Goal: Task Accomplishment & Management: Manage account settings

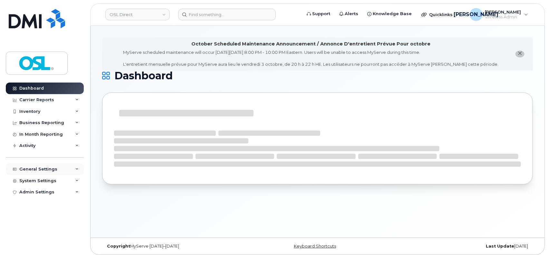
click at [66, 166] on div "General Settings" at bounding box center [45, 169] width 78 height 12
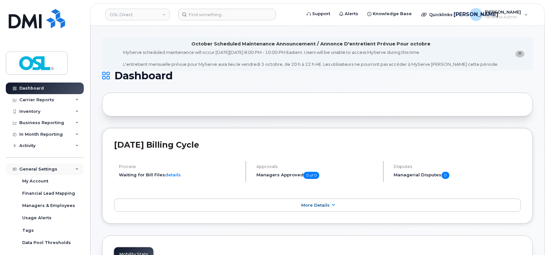
scroll to position [26, 0]
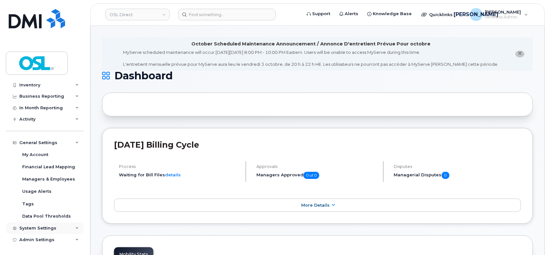
click at [69, 227] on div "System Settings" at bounding box center [45, 228] width 78 height 12
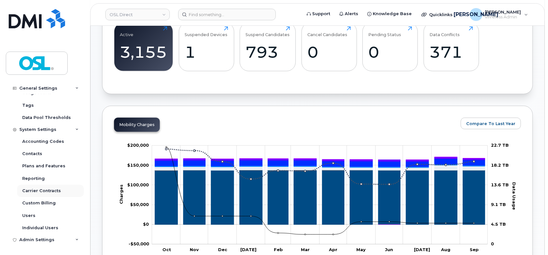
scroll to position [301, 0]
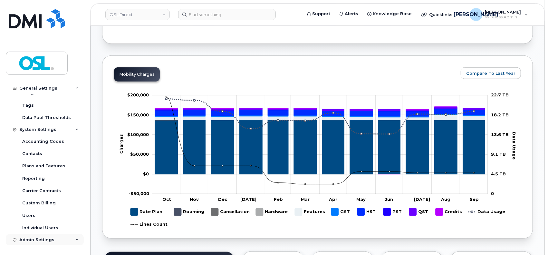
click at [53, 239] on div "Admin Settings" at bounding box center [45, 240] width 78 height 12
click at [72, 239] on div "Admin Settings" at bounding box center [45, 240] width 78 height 12
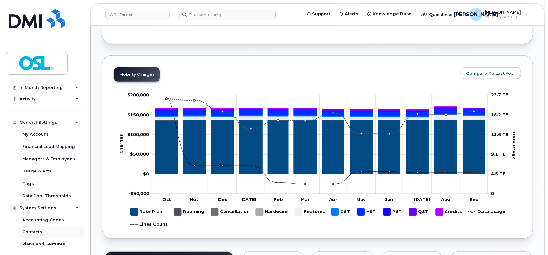
scroll to position [34, 0]
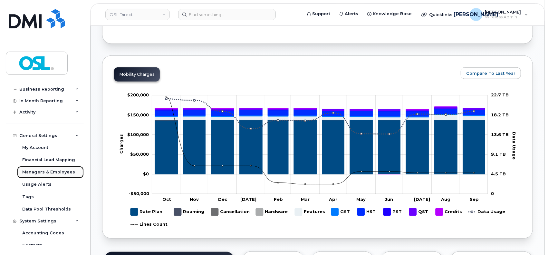
click at [49, 174] on div "Managers & Employees" at bounding box center [48, 172] width 53 height 6
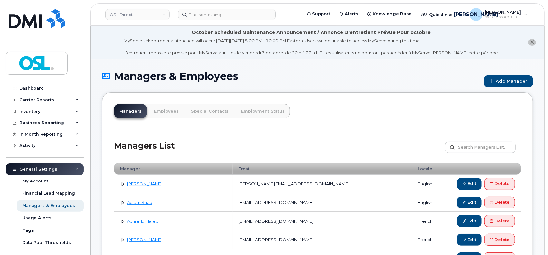
click at [161, 113] on link "Employees" at bounding box center [166, 111] width 35 height 14
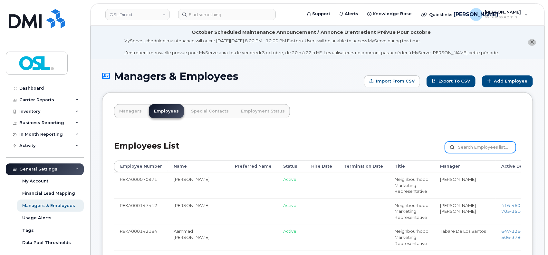
click at [468, 142] on input "text" at bounding box center [480, 147] width 71 height 12
paste input "REKA000155452"
type input "REKA000155452"
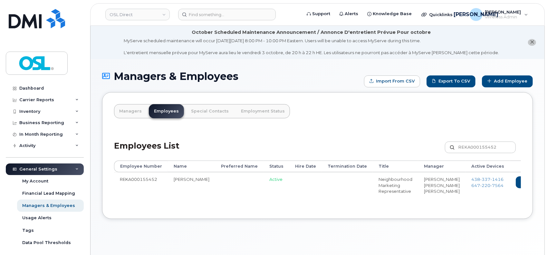
drag, startPoint x: 433, startPoint y: 178, endPoint x: 441, endPoint y: 205, distance: 27.3
click at [466, 201] on td "[PHONE_NUMBER] [PHONE_NUMBER]" at bounding box center [488, 186] width 44 height 29
click at [471, 179] on span "[PHONE_NUMBER]" at bounding box center [487, 179] width 32 height 5
click at [480, 186] on span "220" at bounding box center [485, 185] width 10 height 5
click at [548, 183] on icon at bounding box center [550, 182] width 4 height 4
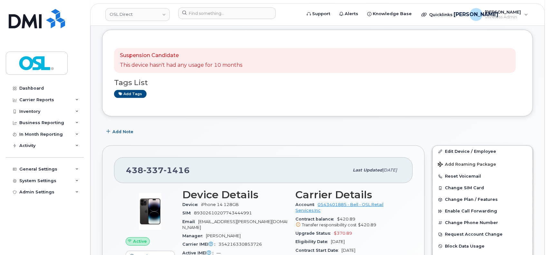
scroll to position [129, 0]
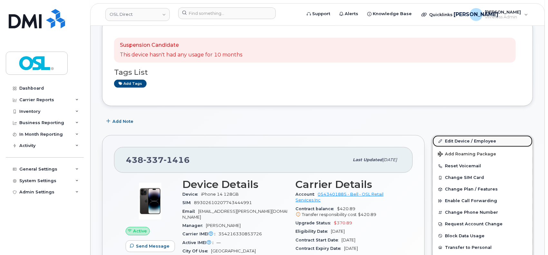
click at [468, 142] on link "Edit Device / Employee" at bounding box center [483, 141] width 100 height 12
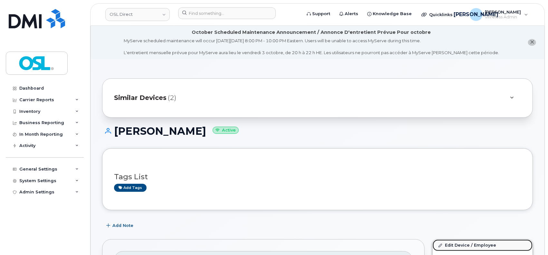
click at [450, 242] on link "Edit Device / Employee" at bounding box center [483, 245] width 100 height 12
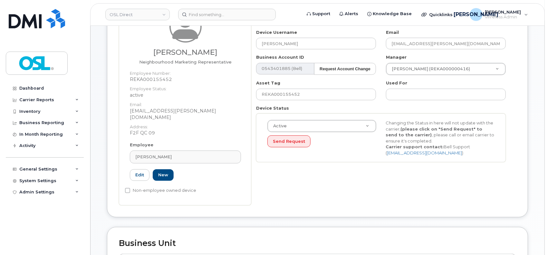
scroll to position [129, 0]
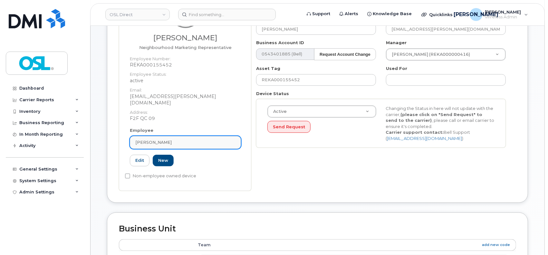
click at [175, 139] on div "[PERSON_NAME]" at bounding box center [185, 142] width 100 height 6
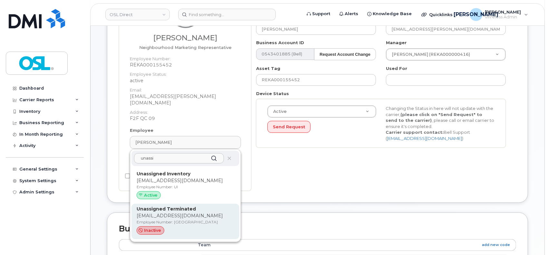
type input "unassi"
click at [166, 219] on p "Employee Number: UT" at bounding box center [186, 222] width 98 height 6
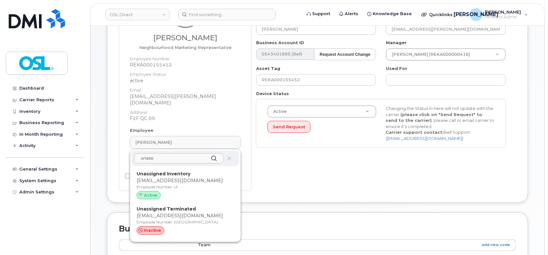
type input "UT"
type input "Unassigned Terminated"
type input "[EMAIL_ADDRESS][DOMAIN_NAME]"
type input "4117510"
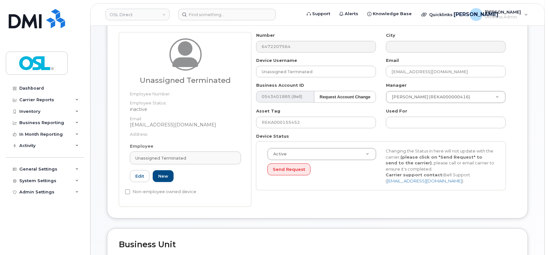
scroll to position [86, 0]
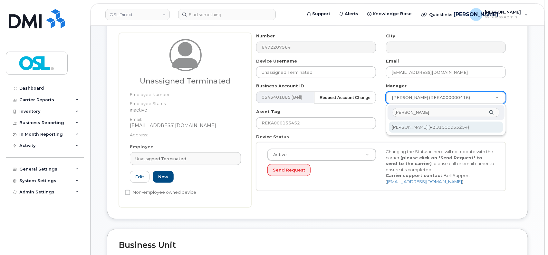
type input "[PERSON_NAME]"
type input "1527344"
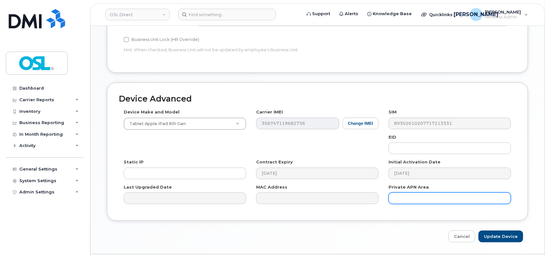
scroll to position [343, 0]
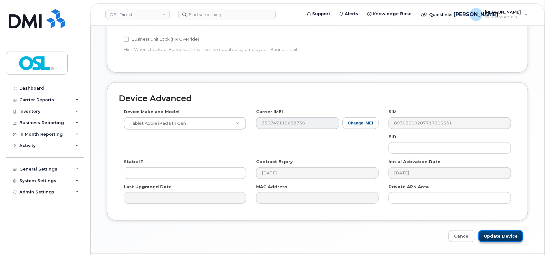
click at [497, 234] on input "Update Device" at bounding box center [500, 236] width 45 height 12
type input "Saving..."
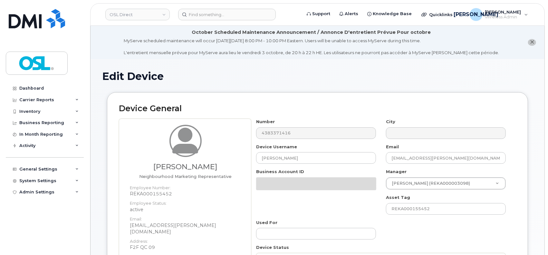
scroll to position [43, 0]
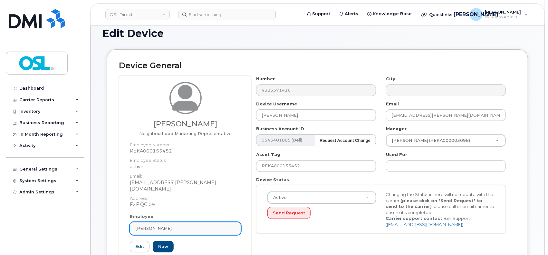
click at [188, 222] on link "[PERSON_NAME]" at bounding box center [185, 228] width 111 height 13
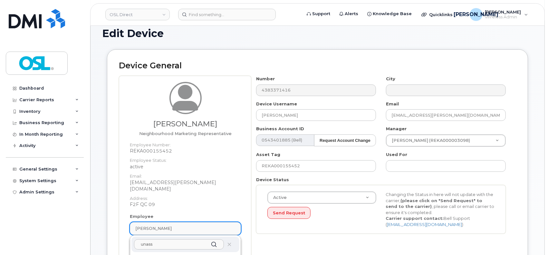
scroll to position [129, 0]
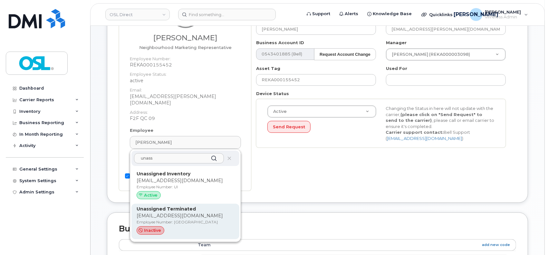
type input "unass"
click at [186, 219] on p "Employee Number: UT" at bounding box center [186, 222] width 98 height 6
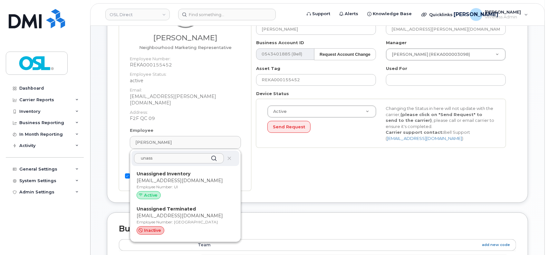
type input "UT"
type input "Unassigned Terminated"
type input "[EMAIL_ADDRESS][DOMAIN_NAME]"
type input "4117510"
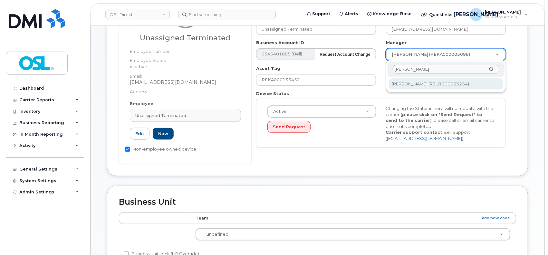
type input "patry"
type input "1527344"
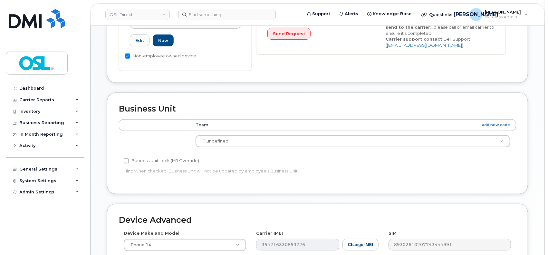
scroll to position [343, 0]
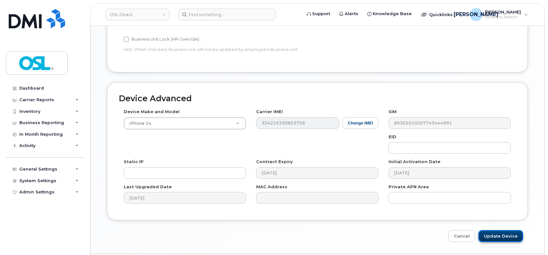
click at [490, 235] on input "Update Device" at bounding box center [500, 236] width 45 height 12
type input "Saving..."
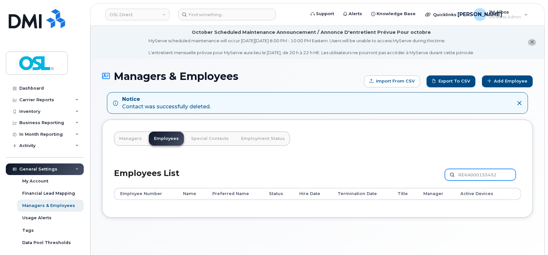
click at [470, 179] on input "REKA000155452" at bounding box center [480, 175] width 71 height 12
click at [469, 178] on input "REKA000155452" at bounding box center [480, 175] width 71 height 12
paste input "1333"
type input "REKA000151333"
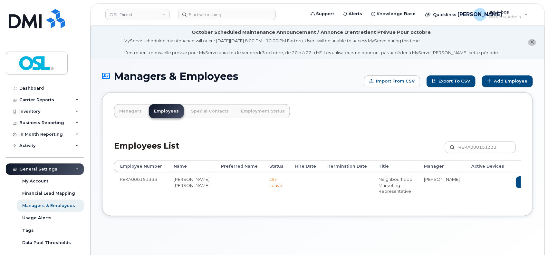
click at [543, 183] on link "Delete" at bounding box center [558, 182] width 31 height 12
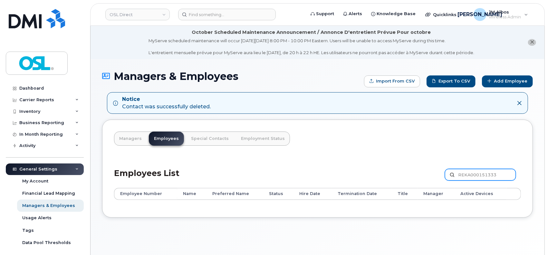
click at [465, 171] on input "REKA000151333" at bounding box center [480, 175] width 71 height 12
paste input "009024"
type input "REKA000009024"
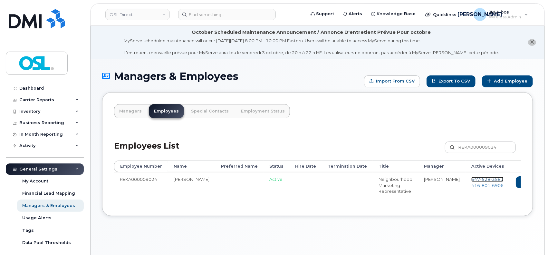
click at [471, 178] on span "[PHONE_NUMBER]" at bounding box center [487, 179] width 32 height 5
click at [471, 186] on span "416 801 6906" at bounding box center [487, 185] width 32 height 5
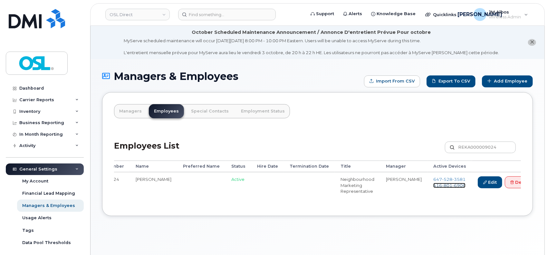
scroll to position [0, 45]
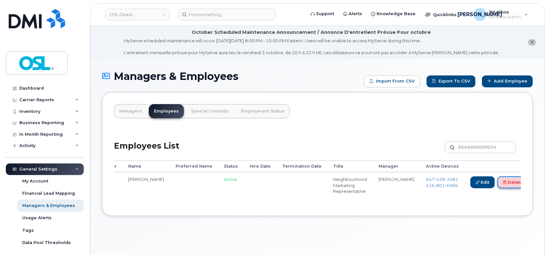
click at [503, 183] on icon at bounding box center [505, 182] width 4 height 4
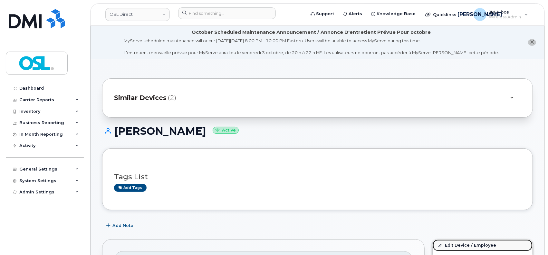
click at [466, 243] on link "Edit Device / Employee" at bounding box center [483, 245] width 100 height 12
click at [454, 246] on link "Edit Device / Employee" at bounding box center [483, 245] width 100 height 12
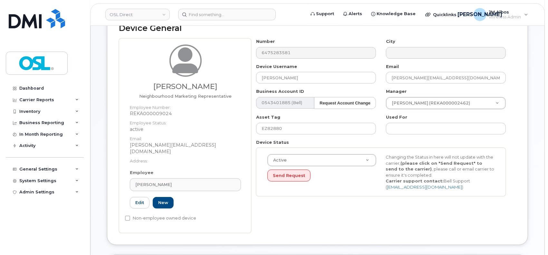
scroll to position [86, 0]
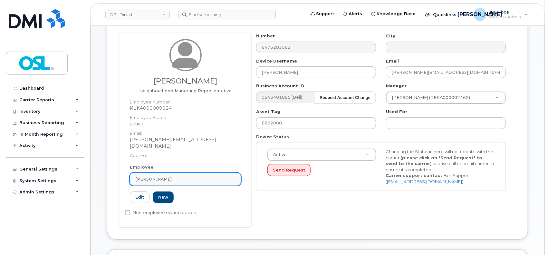
click at [186, 177] on link "[PERSON_NAME]" at bounding box center [185, 179] width 111 height 13
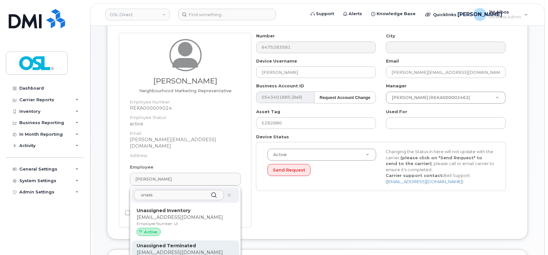
type input "unass"
click at [186, 244] on div "Unassigned Terminated support_2@osldirect.com Employee Number: UT inactive" at bounding box center [185, 257] width 108 height 35
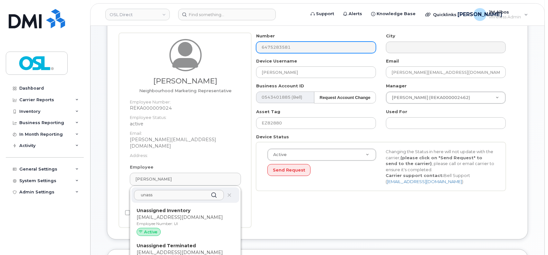
type input "UT"
type input "Unassigned Terminated"
type input "[EMAIL_ADDRESS][DOMAIN_NAME]"
type input "4117510"
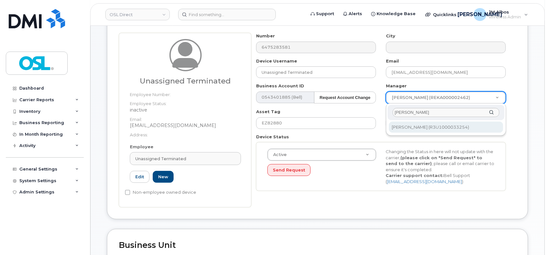
type input "patry"
type input "1527344"
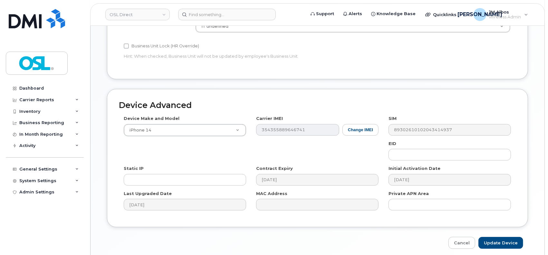
scroll to position [362, 0]
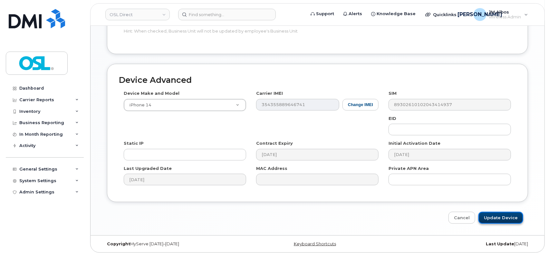
click at [495, 217] on input "Update Device" at bounding box center [500, 218] width 45 height 12
type input "Saving..."
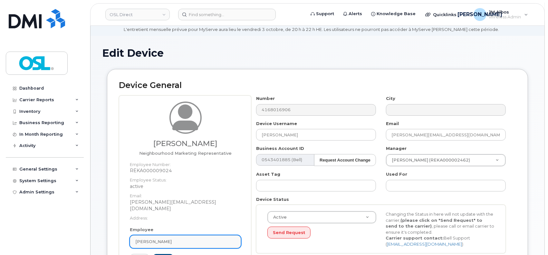
scroll to position [86, 0]
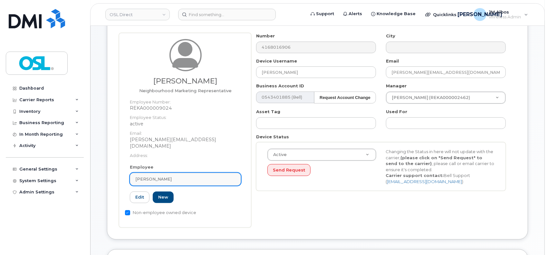
click at [206, 176] on link "Balasubramaniam Somasundaram" at bounding box center [185, 179] width 111 height 13
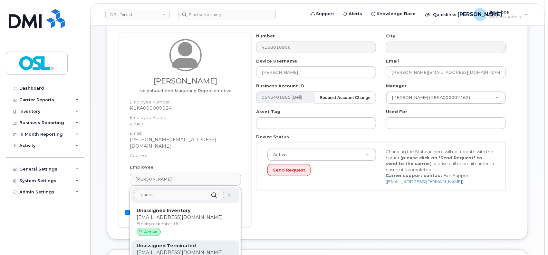
type input "unass"
click at [183, 249] on p "Unassigned Terminated" at bounding box center [186, 245] width 98 height 7
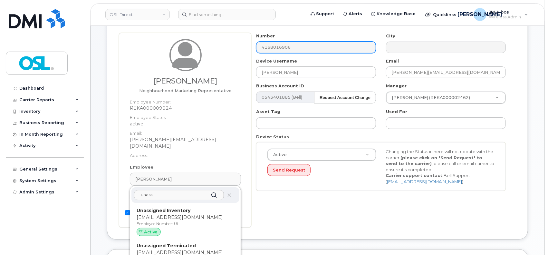
type input "UT"
type input "Unassigned Terminated"
type input "support_2@osldirect.com"
type input "4117510"
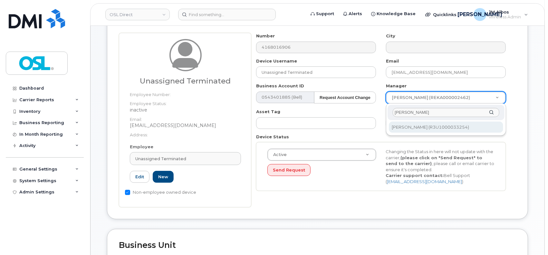
type input "patry"
type input "1527344"
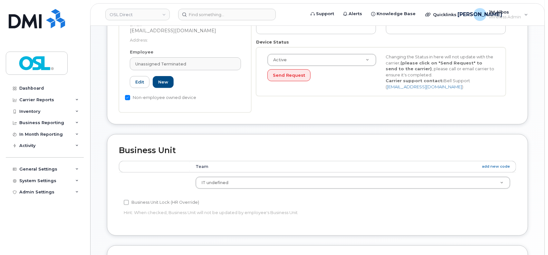
scroll to position [362, 0]
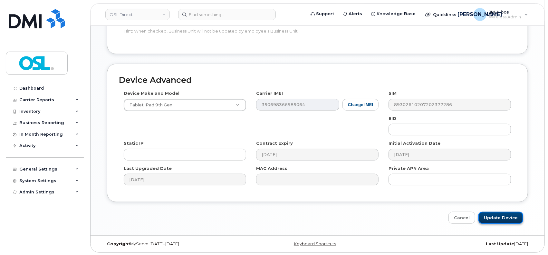
click at [488, 215] on input "Update Device" at bounding box center [500, 218] width 45 height 12
type input "Saving..."
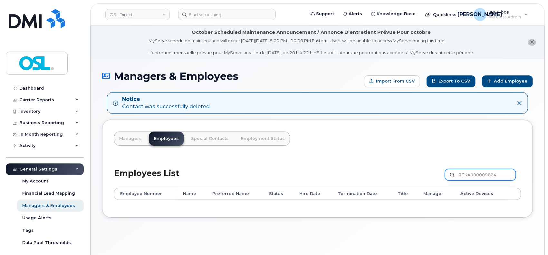
click at [479, 173] on input "REKA000009024" at bounding box center [480, 175] width 71 height 12
paste input "71993"
type input "REKA000071993"
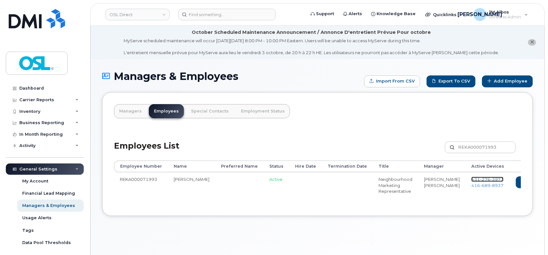
click at [471, 178] on span "431 276 3973" at bounding box center [487, 179] width 32 height 5
click at [471, 185] on span "416 689 8937" at bounding box center [487, 185] width 32 height 5
click at [543, 185] on link "Delete" at bounding box center [558, 182] width 31 height 12
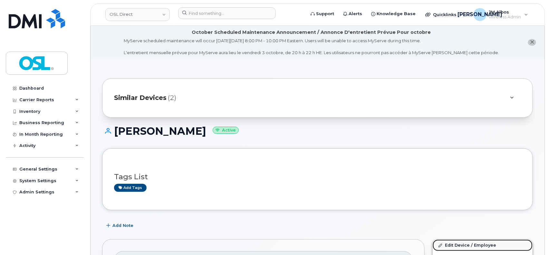
click at [457, 246] on link "Edit Device / Employee" at bounding box center [483, 245] width 100 height 12
click at [456, 244] on link "Edit Device / Employee" at bounding box center [483, 245] width 100 height 12
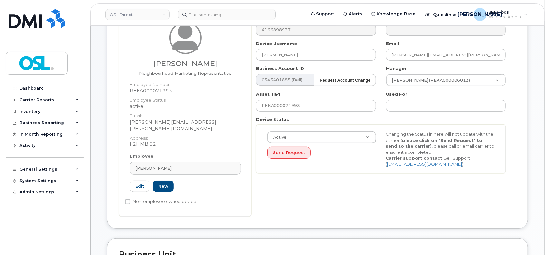
scroll to position [129, 0]
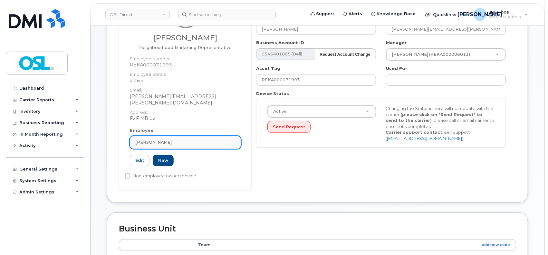
click at [172, 139] on div "[PERSON_NAME]" at bounding box center [185, 142] width 100 height 6
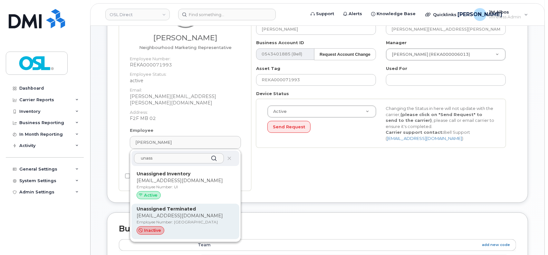
type input "unass"
click at [183, 212] on p "[EMAIL_ADDRESS][DOMAIN_NAME]" at bounding box center [186, 215] width 98 height 7
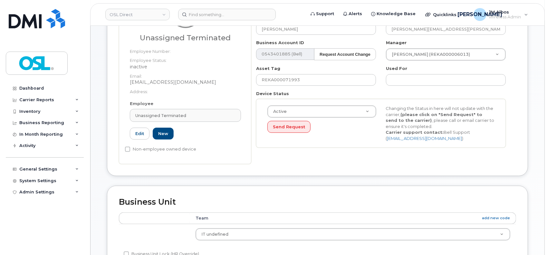
type input "UT"
type input "Unassigned Terminated"
type input "[EMAIL_ADDRESS][DOMAIN_NAME]"
type input "4117510"
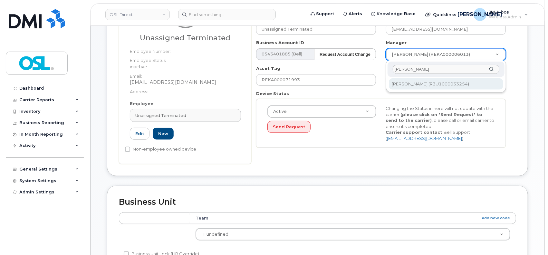
type input "[PERSON_NAME]"
type input "1527344"
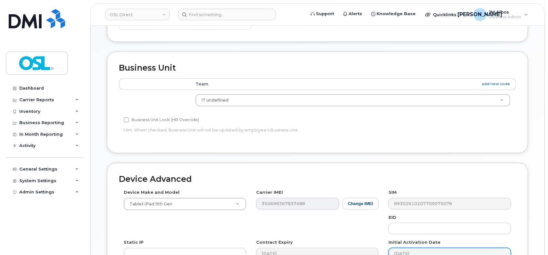
scroll to position [362, 0]
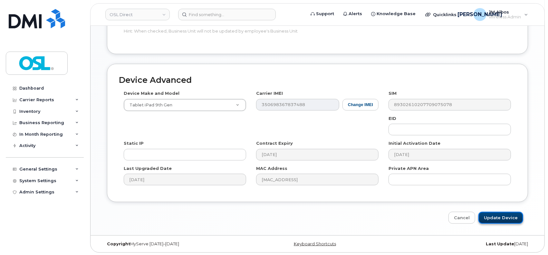
click at [499, 220] on input "Update Device" at bounding box center [500, 218] width 45 height 12
type input "Saving..."
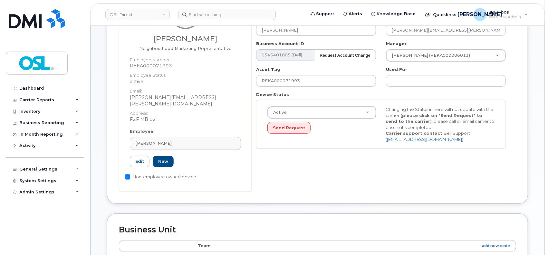
scroll to position [129, 0]
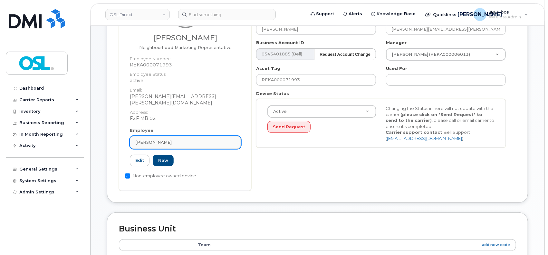
click at [188, 139] on div "[PERSON_NAME]" at bounding box center [185, 142] width 100 height 6
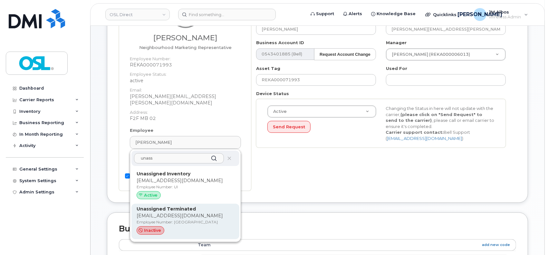
type input "unass"
click at [187, 212] on p "[EMAIL_ADDRESS][DOMAIN_NAME]" at bounding box center [186, 215] width 98 height 7
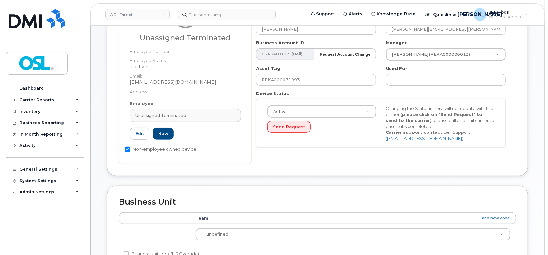
type input "UT"
type input "Unassigned Terminated"
type input "[EMAIL_ADDRESS][DOMAIN_NAME]"
type input "4117510"
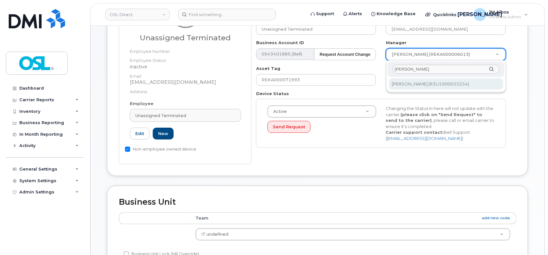
type input "[PERSON_NAME]"
type input "1527344"
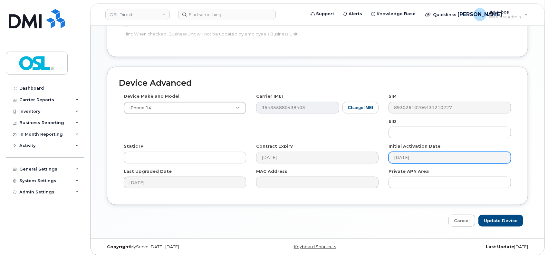
scroll to position [362, 0]
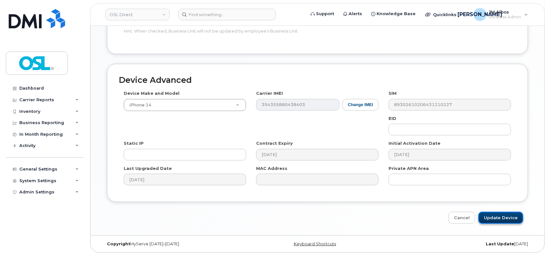
click at [492, 215] on input "Update Device" at bounding box center [500, 218] width 45 height 12
type input "Saving..."
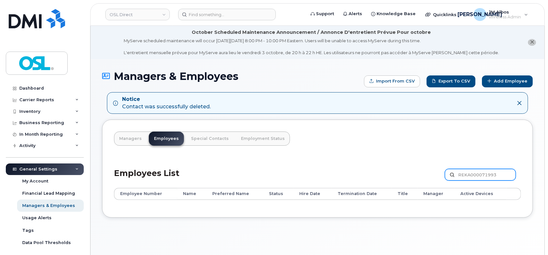
click at [467, 171] on input "REKA000071993" at bounding box center [480, 175] width 71 height 12
paste input "155278"
type input "REKA000155278"
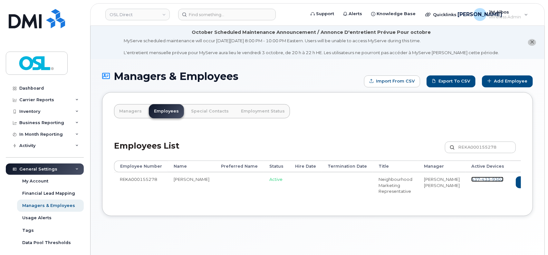
click at [480, 178] on span "433" at bounding box center [485, 179] width 10 height 5
click at [548, 182] on icon at bounding box center [550, 182] width 4 height 4
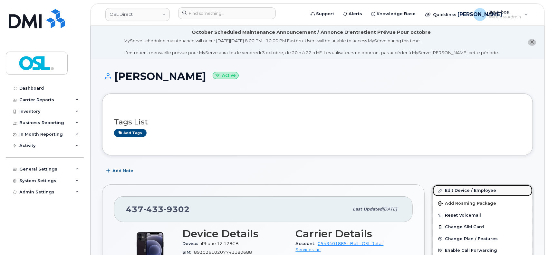
click at [459, 190] on link "Edit Device / Employee" at bounding box center [483, 191] width 100 height 12
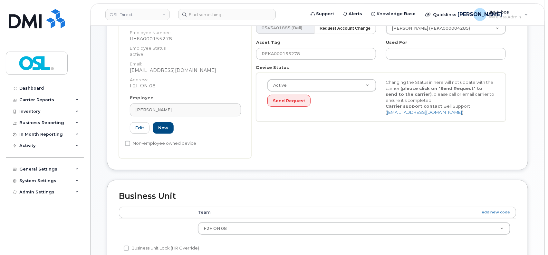
scroll to position [172, 0]
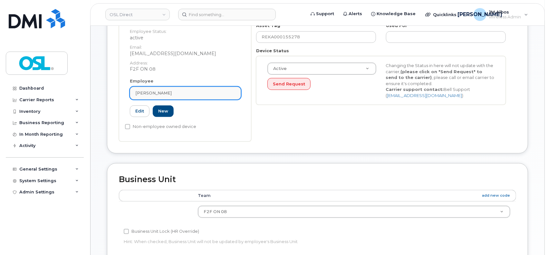
click at [186, 94] on div "Kabir Rishi" at bounding box center [185, 93] width 100 height 6
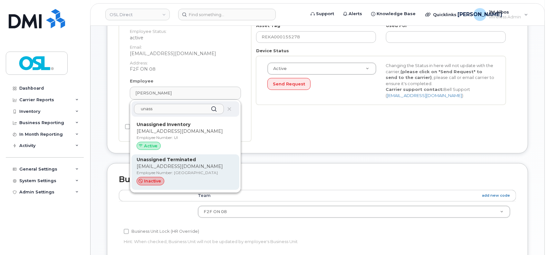
type input "unass"
click at [187, 162] on p "Unassigned Terminated" at bounding box center [186, 159] width 98 height 7
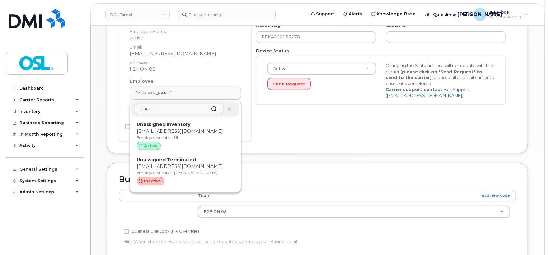
type input "UT"
type input "Unassigned Terminated"
type input "[EMAIL_ADDRESS][DOMAIN_NAME]"
type input "4117510"
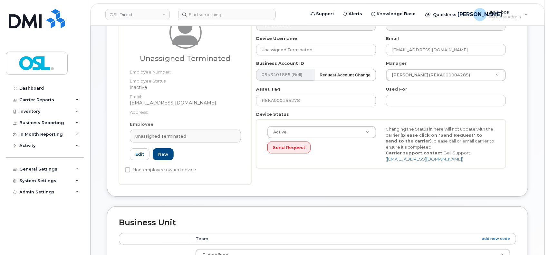
scroll to position [86, 0]
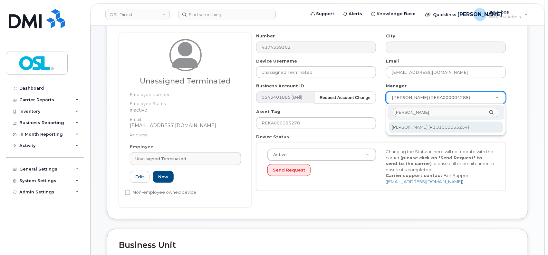
type input "patry"
type input "1527344"
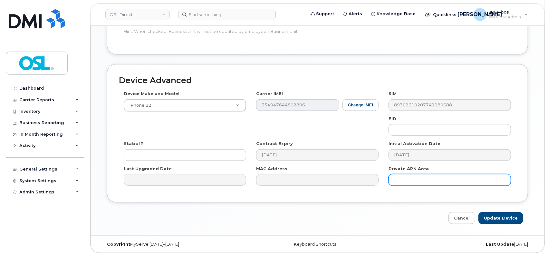
scroll to position [362, 0]
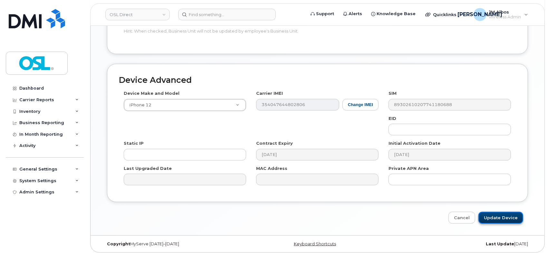
click at [494, 215] on input "Update Device" at bounding box center [500, 218] width 45 height 12
type input "Saving..."
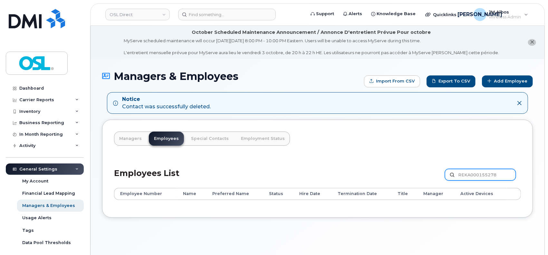
click at [478, 174] on input "REKA000155278" at bounding box center [480, 175] width 71 height 12
paste input "45555"
type input "REKA000145555"
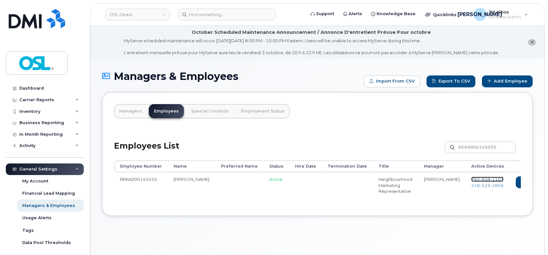
click at [480, 177] on span "838" at bounding box center [485, 179] width 10 height 5
click at [480, 184] on span "525" at bounding box center [485, 185] width 10 height 5
click at [543, 183] on link "Delete" at bounding box center [558, 182] width 31 height 12
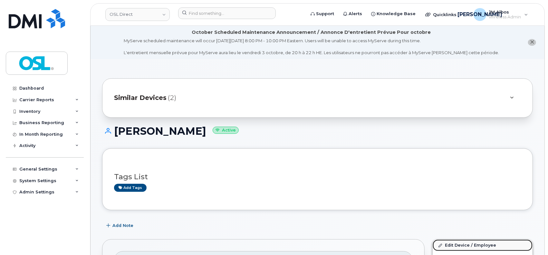
click at [460, 247] on link "Edit Device / Employee" at bounding box center [483, 245] width 100 height 12
click at [456, 244] on link "Edit Device / Employee" at bounding box center [483, 245] width 100 height 12
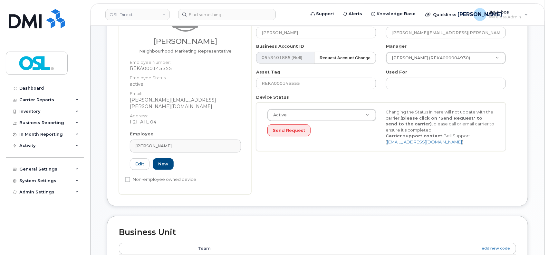
scroll to position [129, 0]
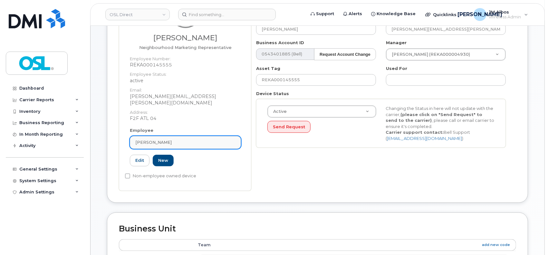
click at [178, 139] on div "[PERSON_NAME]" at bounding box center [185, 142] width 100 height 6
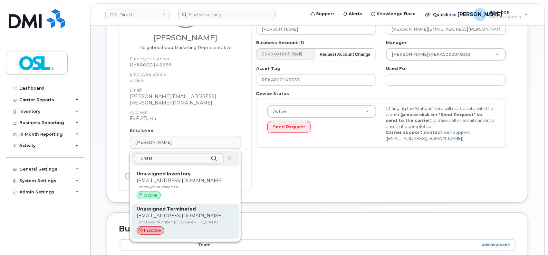
type input "unass"
click at [172, 206] on div "Unassigned Terminated support_2@osldirect.com Employee Number: UT inactive" at bounding box center [186, 222] width 98 height 32
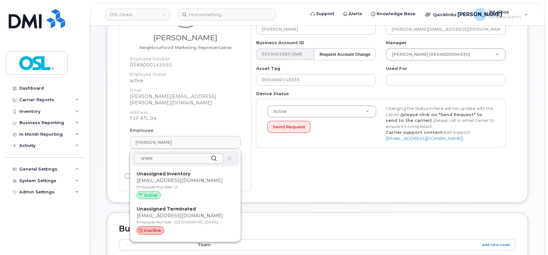
type input "UT"
type input "Unassigned Terminated"
type input "[EMAIL_ADDRESS][DOMAIN_NAME]"
type input "4117510"
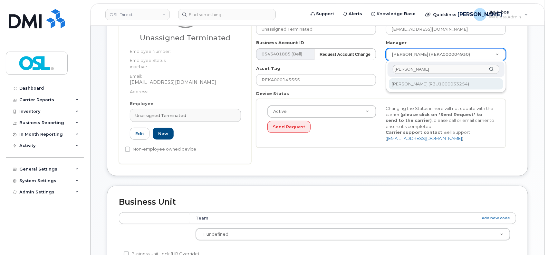
type input "patry"
type input "1527344"
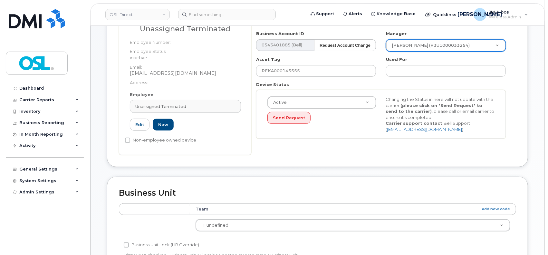
scroll to position [362, 0]
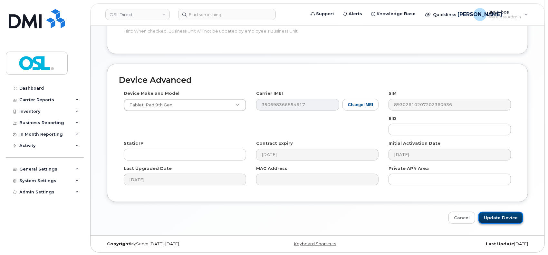
click at [492, 217] on input "Update Device" at bounding box center [500, 218] width 45 height 12
type input "Saving..."
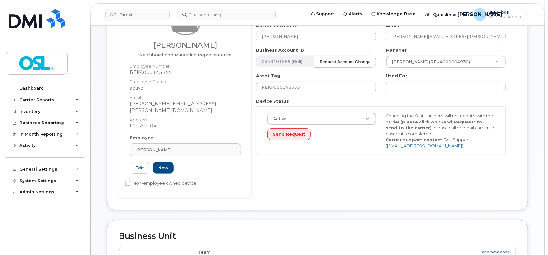
scroll to position [129, 0]
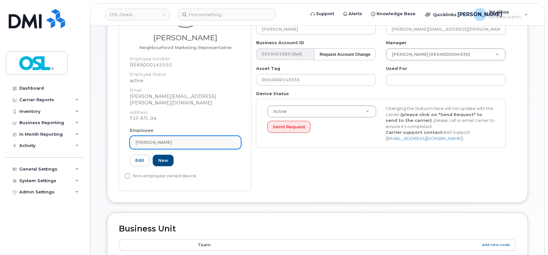
click at [186, 139] on div "Puneet Garg" at bounding box center [185, 142] width 100 height 6
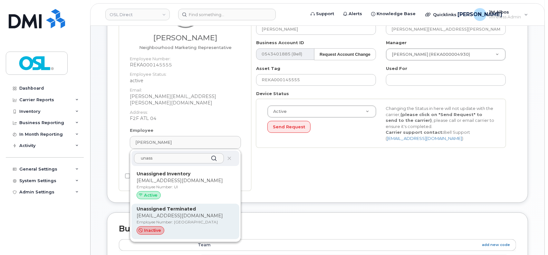
type input "unass"
click at [192, 212] on p "support_2@osldirect.com" at bounding box center [186, 215] width 98 height 7
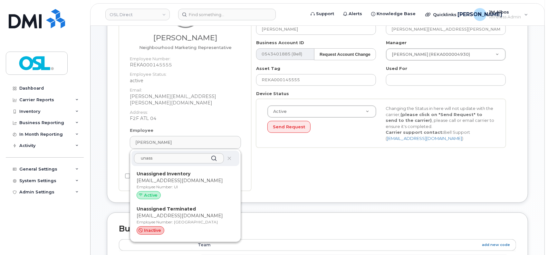
type input "UT"
type input "Unassigned Terminated"
type input "support_2@osldirect.com"
type input "4117510"
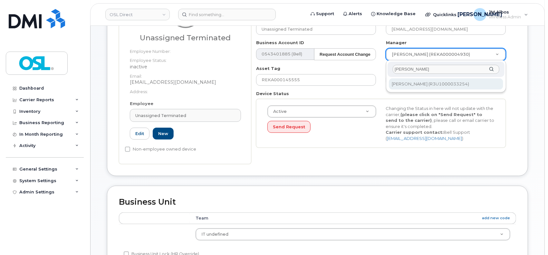
type input "patry"
type input "1527344"
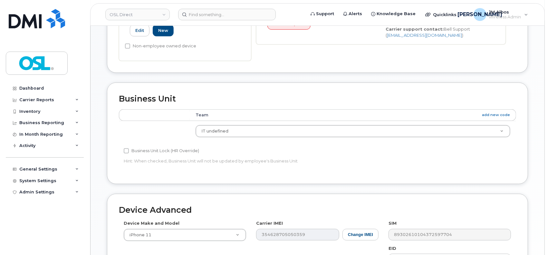
scroll to position [362, 0]
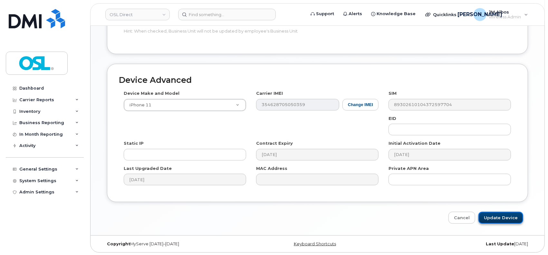
click at [499, 220] on input "Update Device" at bounding box center [500, 218] width 45 height 12
type input "Saving..."
